Goal: Task Accomplishment & Management: Complete application form

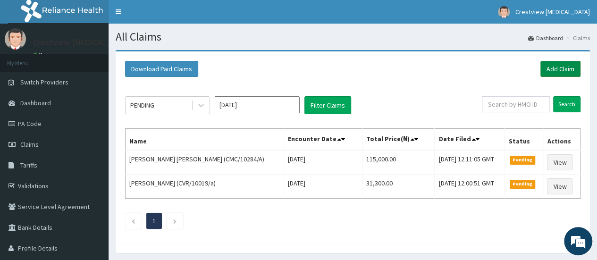
click at [566, 68] on link "Add Claim" at bounding box center [560, 69] width 40 height 16
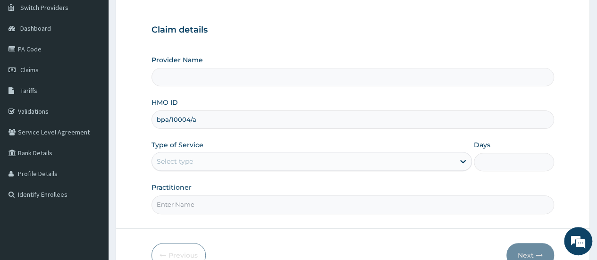
scroll to position [125, 0]
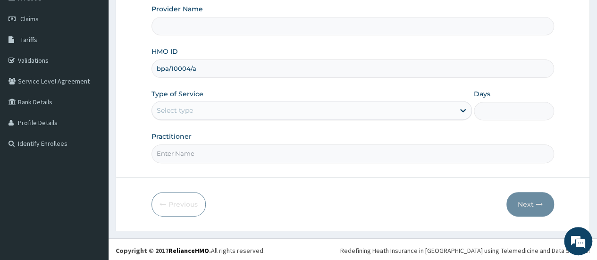
type input "bpa/10004/a"
click at [239, 111] on div "Select type" at bounding box center [303, 110] width 302 height 15
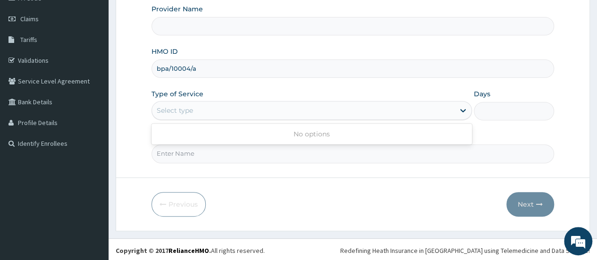
type input "Crestview Radiology Limited"
click at [252, 104] on div "Select type" at bounding box center [303, 110] width 302 height 15
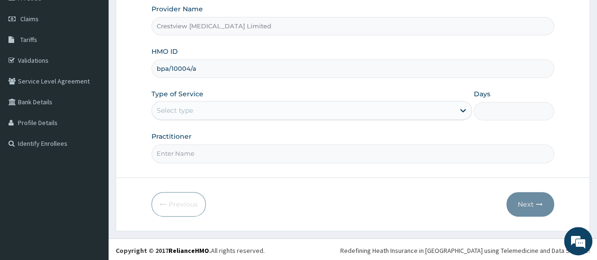
click at [243, 107] on div "Select type" at bounding box center [303, 110] width 302 height 15
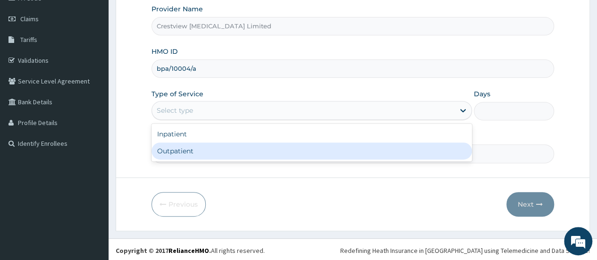
click at [222, 150] on div "Outpatient" at bounding box center [311, 150] width 320 height 17
type input "1"
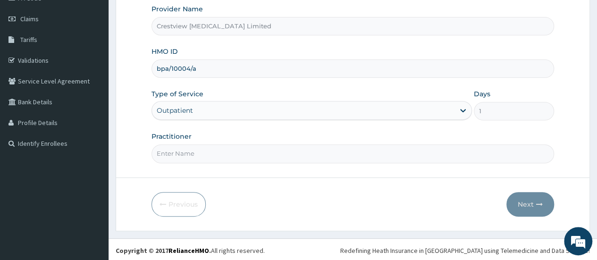
click at [222, 150] on input "Practitioner" at bounding box center [352, 153] width 402 height 18
type input "DR TALABI"
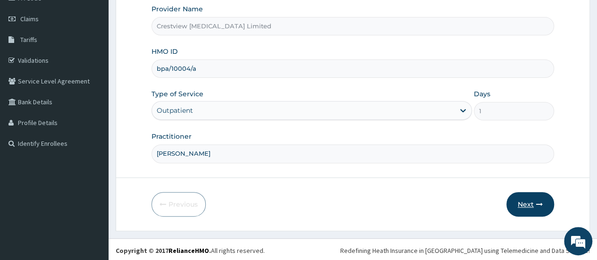
click at [516, 201] on button "Next" at bounding box center [530, 204] width 48 height 25
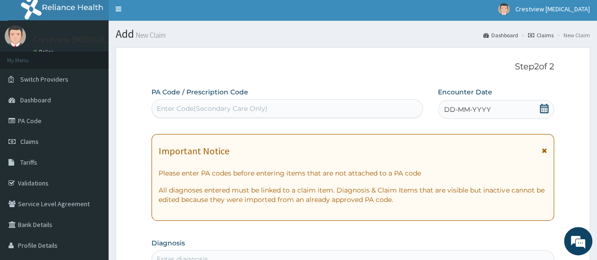
scroll to position [0, 0]
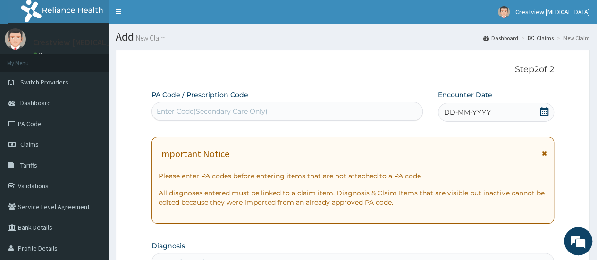
click at [283, 113] on div "Enter Code(Secondary Care Only)" at bounding box center [287, 111] width 270 height 15
paste input "PA/9BE95F"
type input "PA/9BE95F"
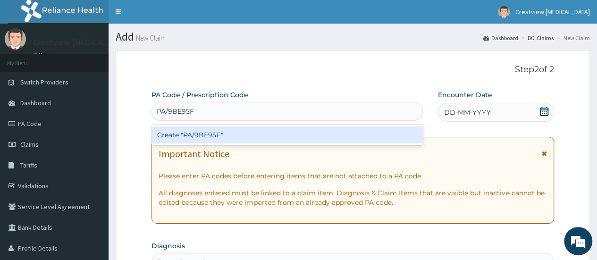
click at [271, 140] on div "Create "PA/9BE95F"" at bounding box center [286, 134] width 271 height 17
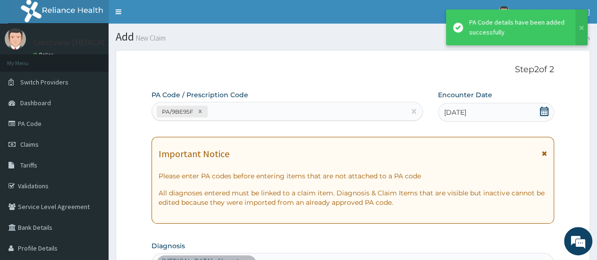
scroll to position [262, 0]
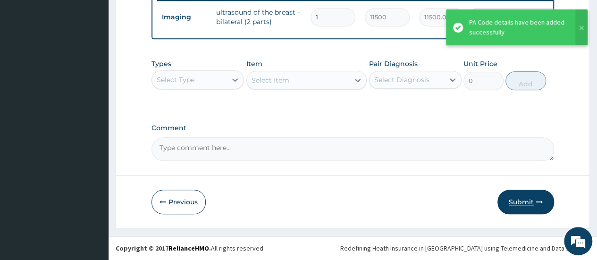
click at [508, 204] on button "Submit" at bounding box center [525, 202] width 57 height 25
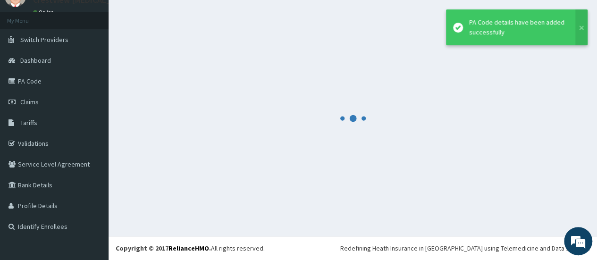
scroll to position [42, 0]
